Goal: Task Accomplishment & Management: Use online tool/utility

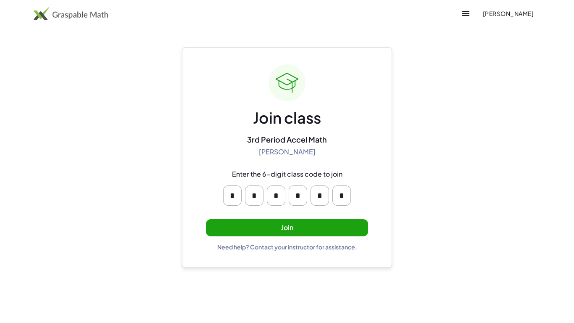
click at [278, 228] on button "Join" at bounding box center [287, 227] width 162 height 17
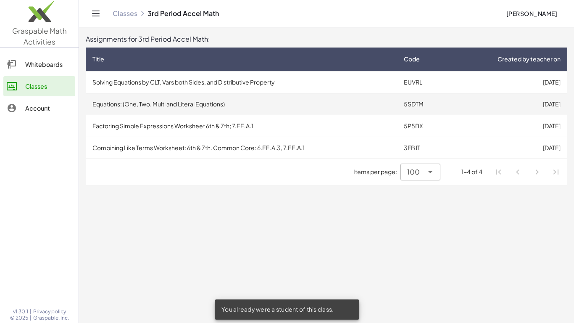
click at [327, 104] on td "Equations: (One, Two, Multi and Literal Equations)" at bounding box center [241, 104] width 311 height 22
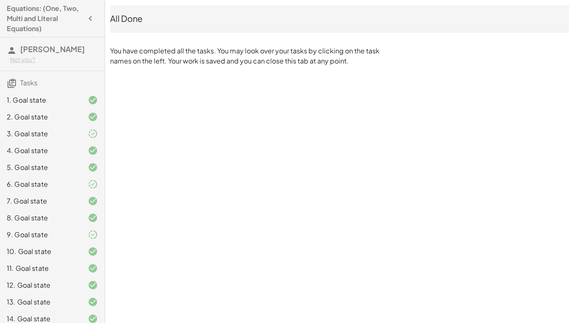
click at [90, 129] on icon at bounding box center [93, 134] width 10 height 10
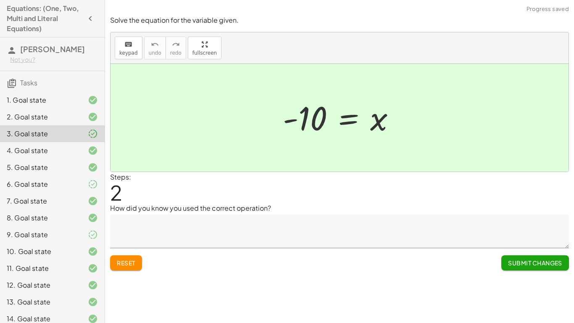
click at [66, 126] on div "3. Goal state" at bounding box center [52, 133] width 105 height 17
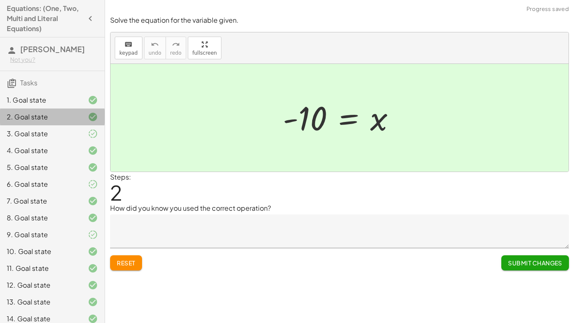
click at [62, 115] on div "2. Goal state" at bounding box center [41, 117] width 68 height 10
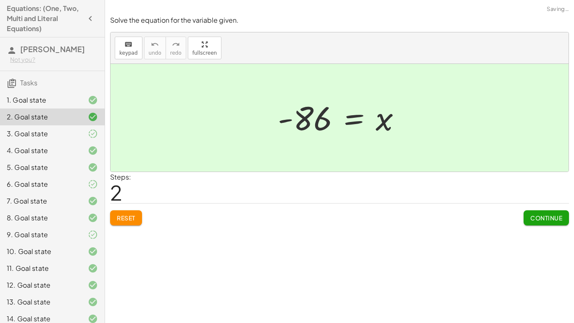
click at [60, 104] on div "1. Goal state" at bounding box center [41, 100] width 68 height 10
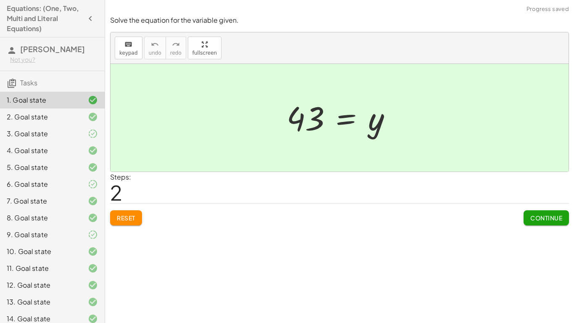
click at [63, 142] on div "2. Goal state" at bounding box center [52, 150] width 105 height 17
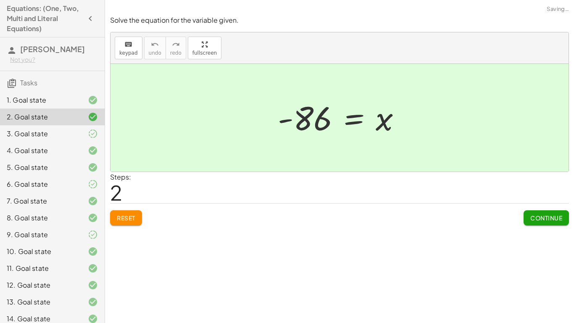
click at [59, 151] on div "4. Goal state" at bounding box center [41, 150] width 68 height 10
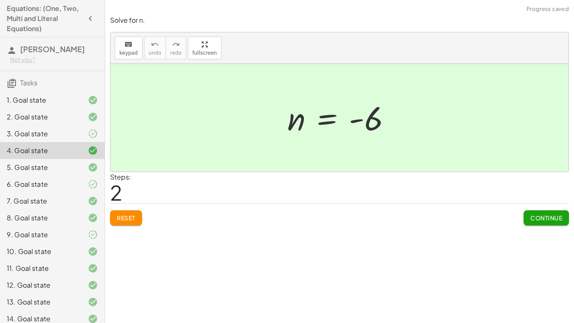
click at [67, 165] on div "5. Goal state" at bounding box center [41, 167] width 68 height 10
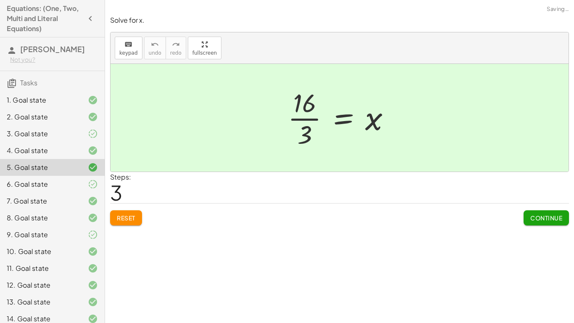
click at [58, 203] on div "7. Goal state" at bounding box center [41, 201] width 68 height 10
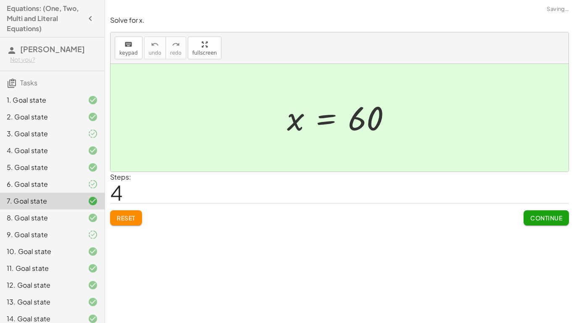
click at [64, 179] on div "6. Goal state" at bounding box center [41, 184] width 68 height 10
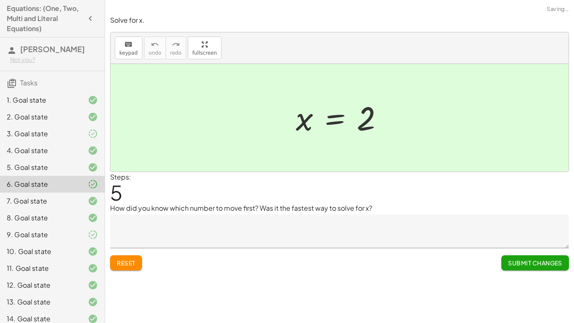
click at [91, 21] on icon "button" at bounding box center [90, 18] width 10 height 10
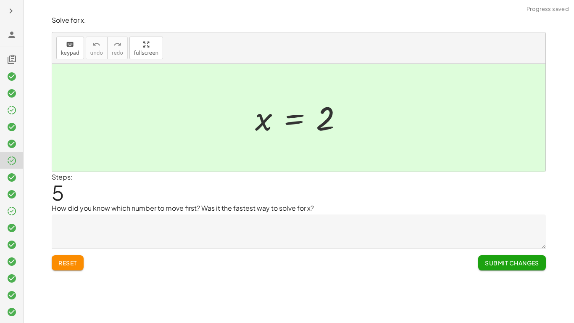
click at [11, 17] on button "button" at bounding box center [10, 10] width 15 height 15
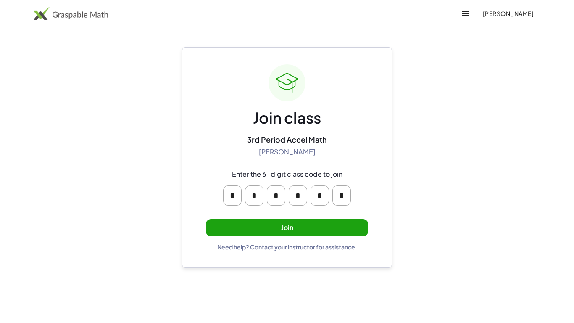
click at [304, 232] on button "Join" at bounding box center [287, 227] width 162 height 17
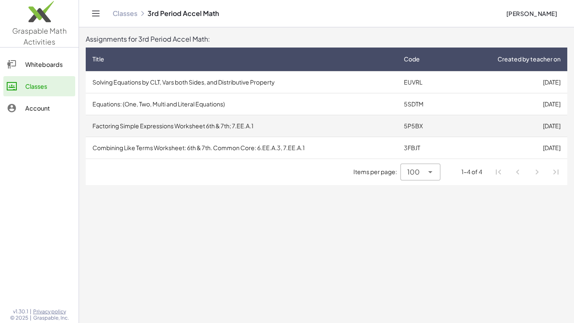
click at [292, 130] on td "Factoring Simple Expressions Worksheet 6th & 7th; 7.EE.A.1" at bounding box center [241, 126] width 311 height 22
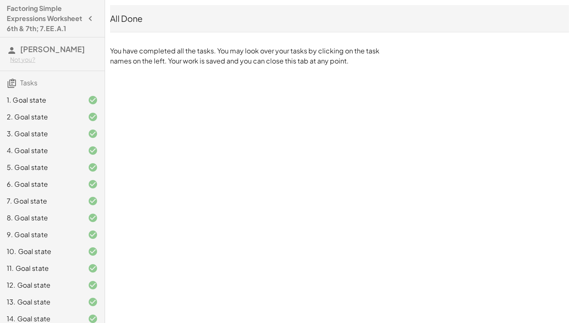
click at [50, 105] on div "1. Goal state" at bounding box center [41, 100] width 68 height 10
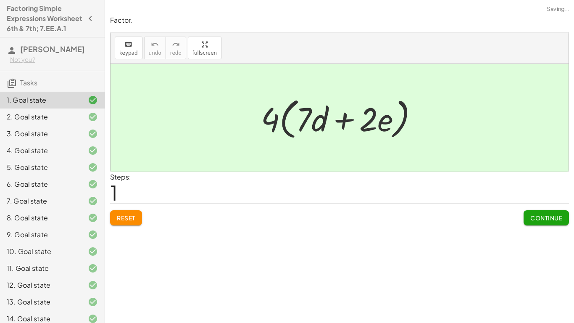
click at [47, 121] on div "2. Goal state" at bounding box center [41, 117] width 68 height 10
